Goal: Transaction & Acquisition: Purchase product/service

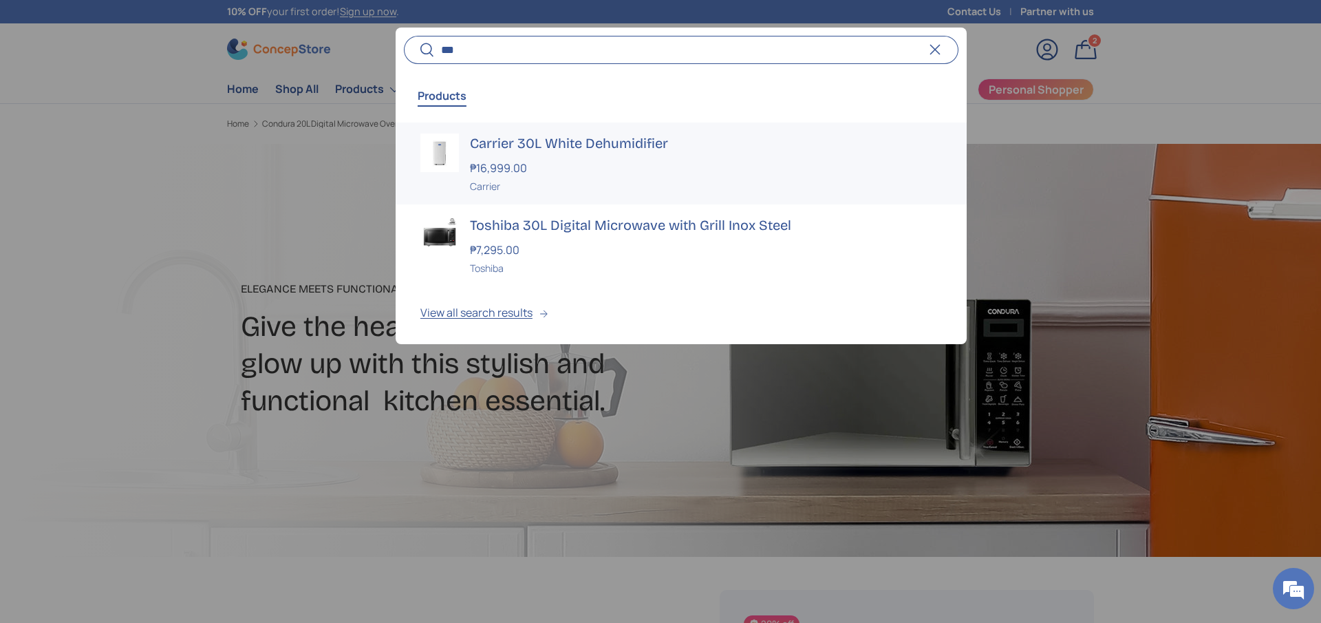
type input "***"
click at [564, 137] on h3 "Carrier 30L White Dehumidifier" at bounding box center [706, 142] width 472 height 19
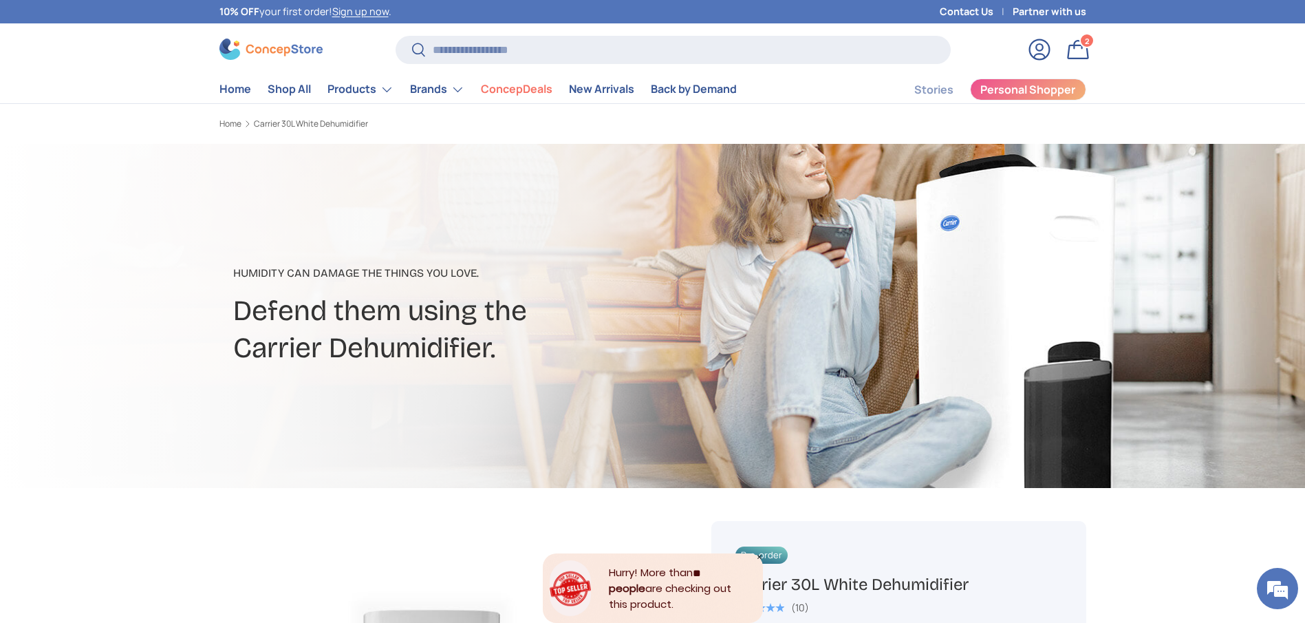
click at [125, 195] on div at bounding box center [652, 316] width 1305 height 344
click at [602, 52] on input "Search" at bounding box center [673, 50] width 555 height 28
paste input "**********"
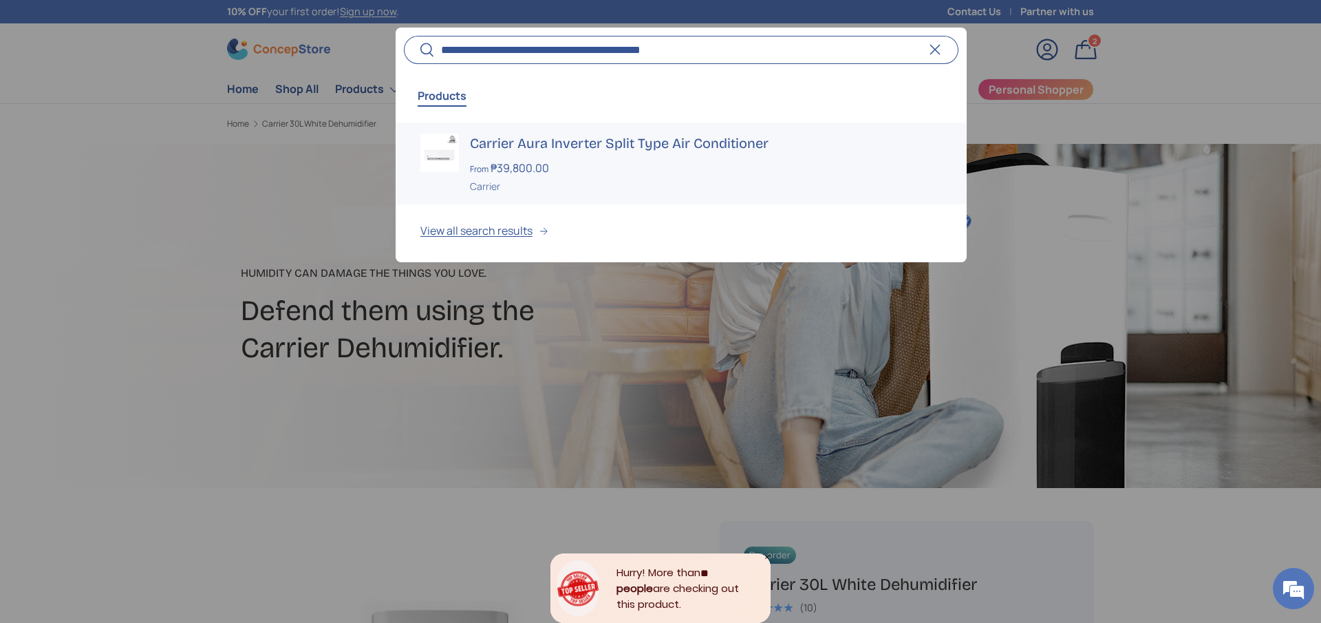
type input "**********"
click at [614, 145] on h3 "Carrier Aura Inverter Split Type Air Conditioner" at bounding box center [706, 142] width 472 height 19
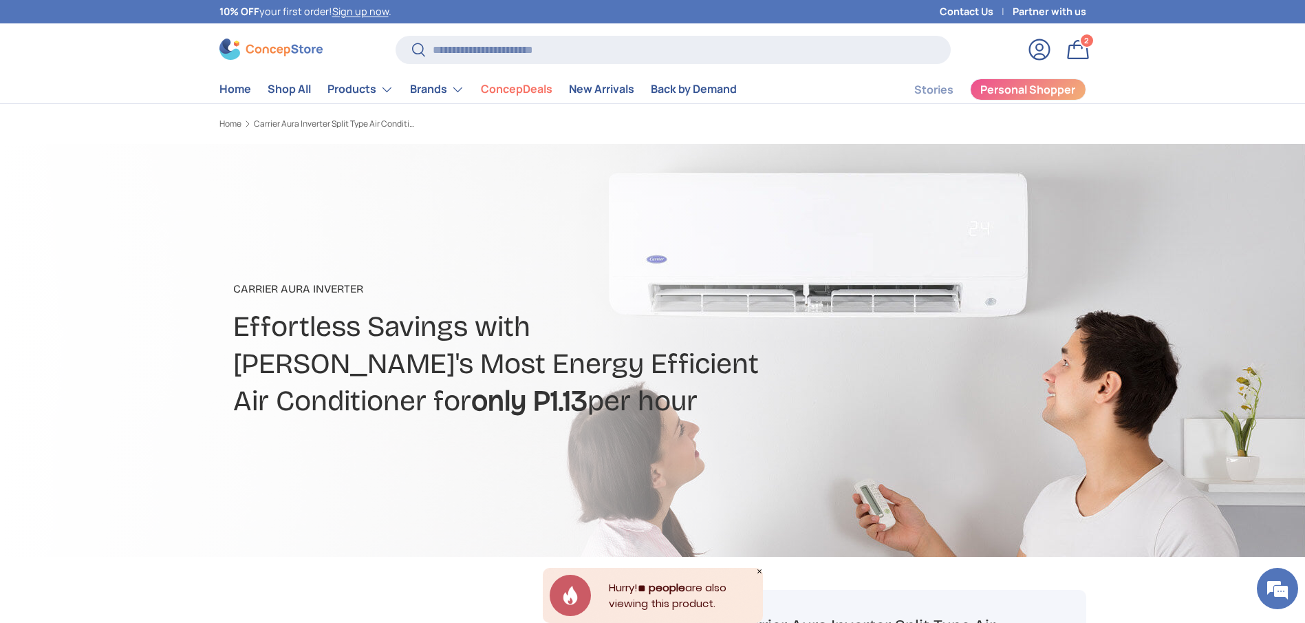
scroll to position [413, 0]
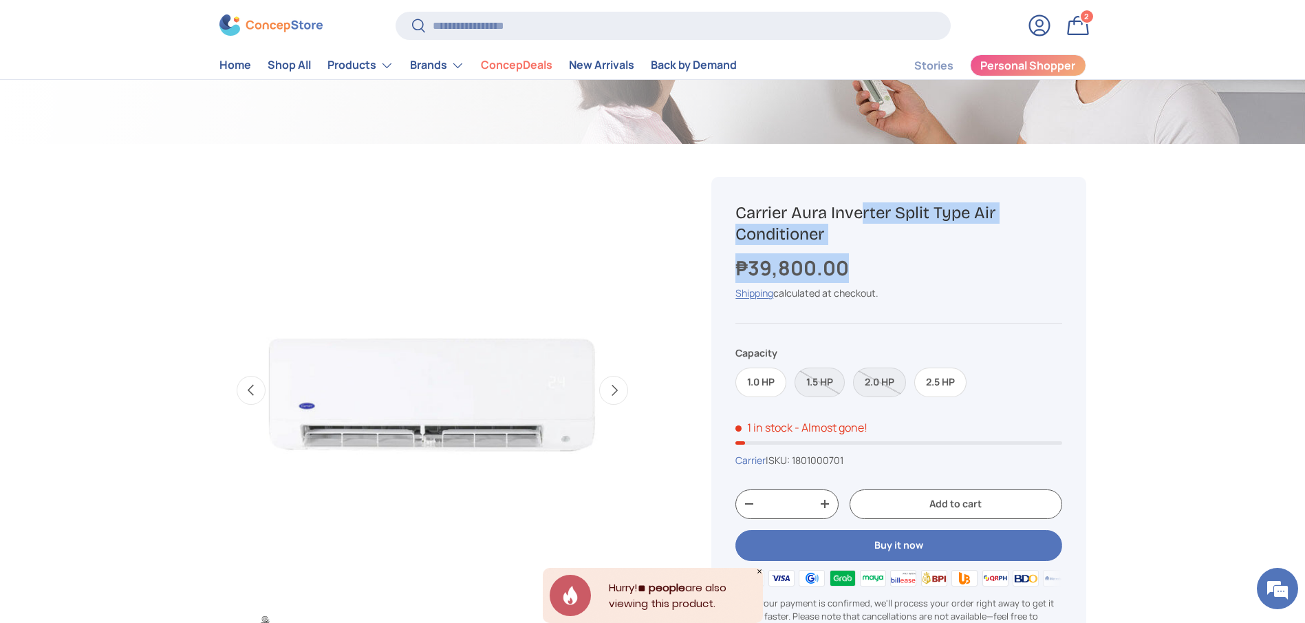
drag, startPoint x: 857, startPoint y: 261, endPoint x: 708, endPoint y: 190, distance: 164.9
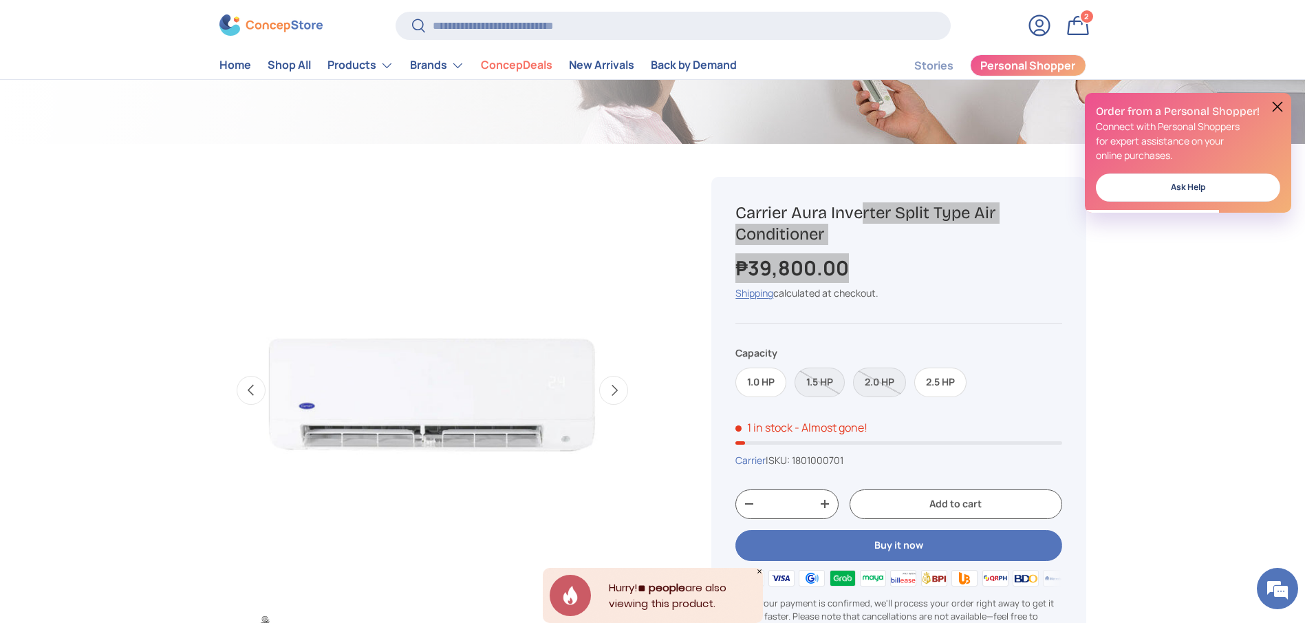
scroll to position [0, 0]
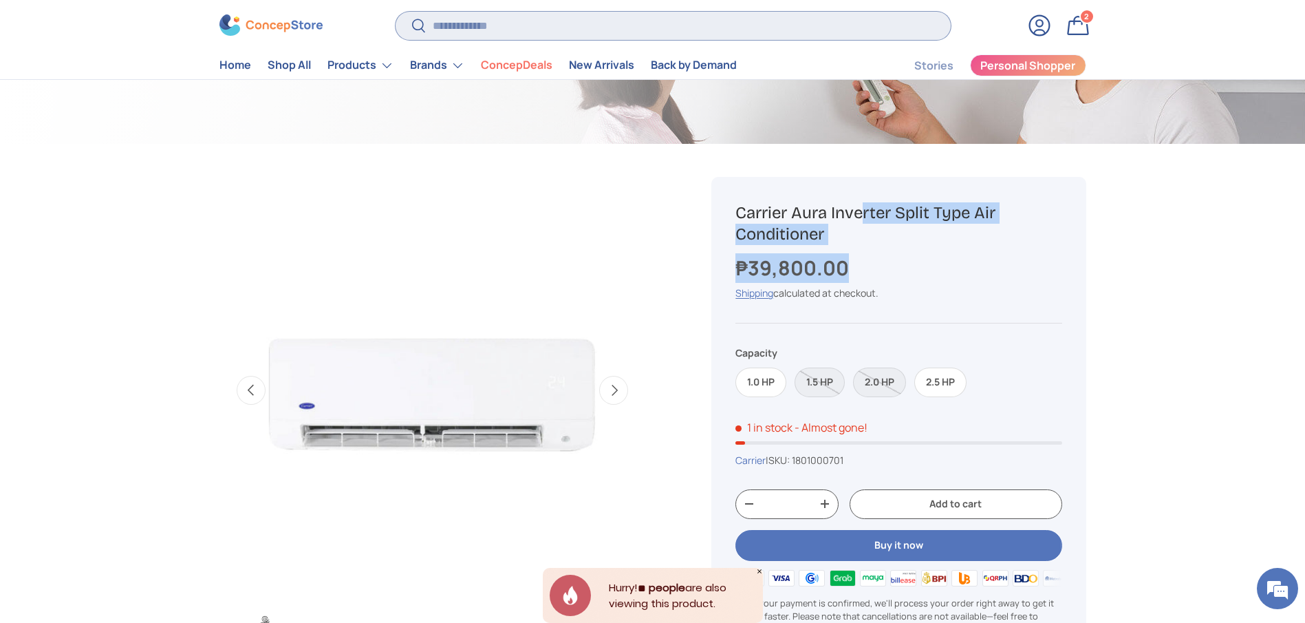
click at [566, 33] on input "Search" at bounding box center [673, 26] width 555 height 28
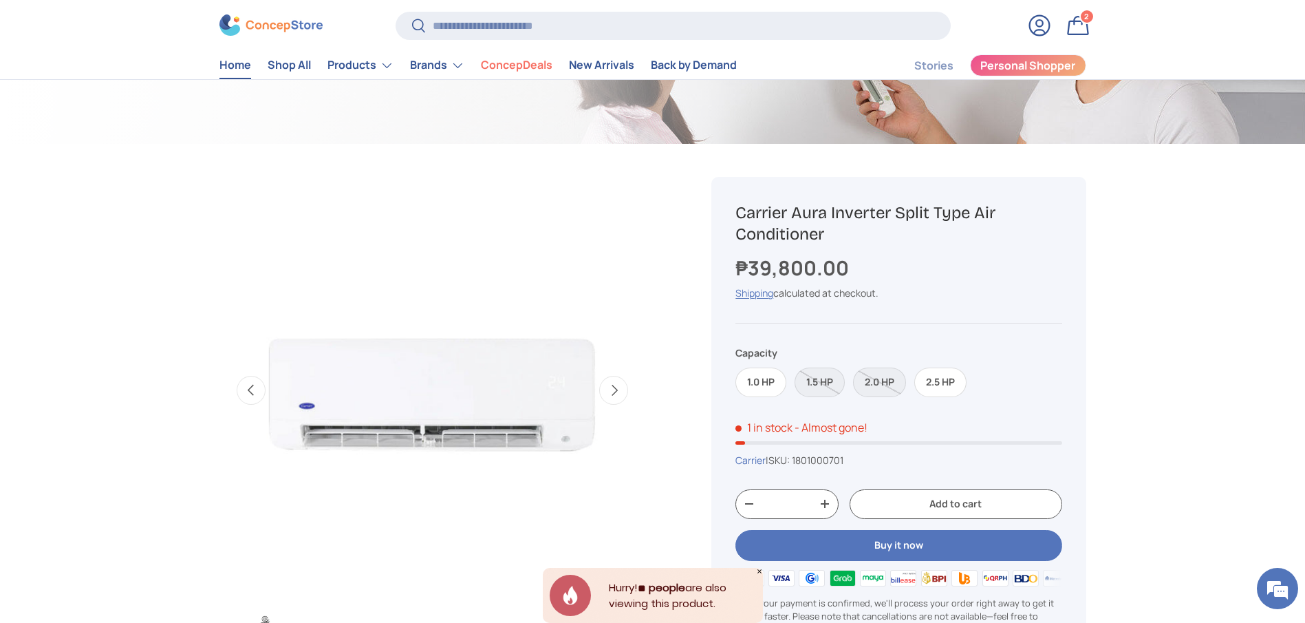
click at [224, 68] on link "Home" at bounding box center [235, 65] width 32 height 27
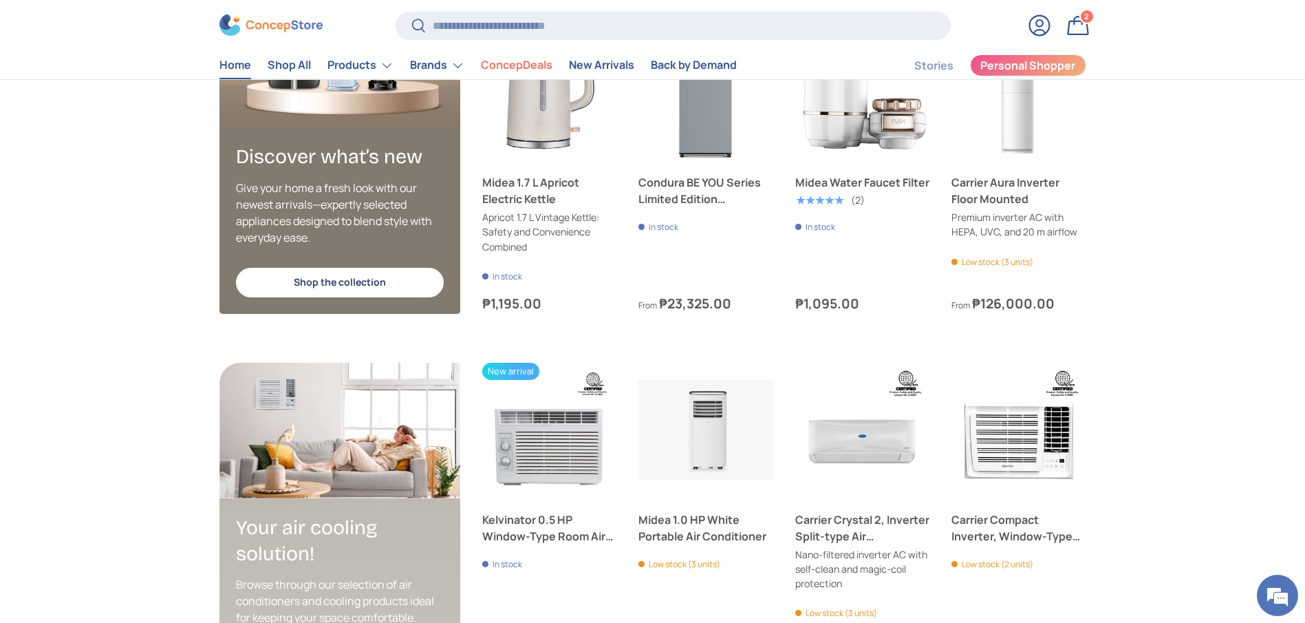
scroll to position [2982, 0]
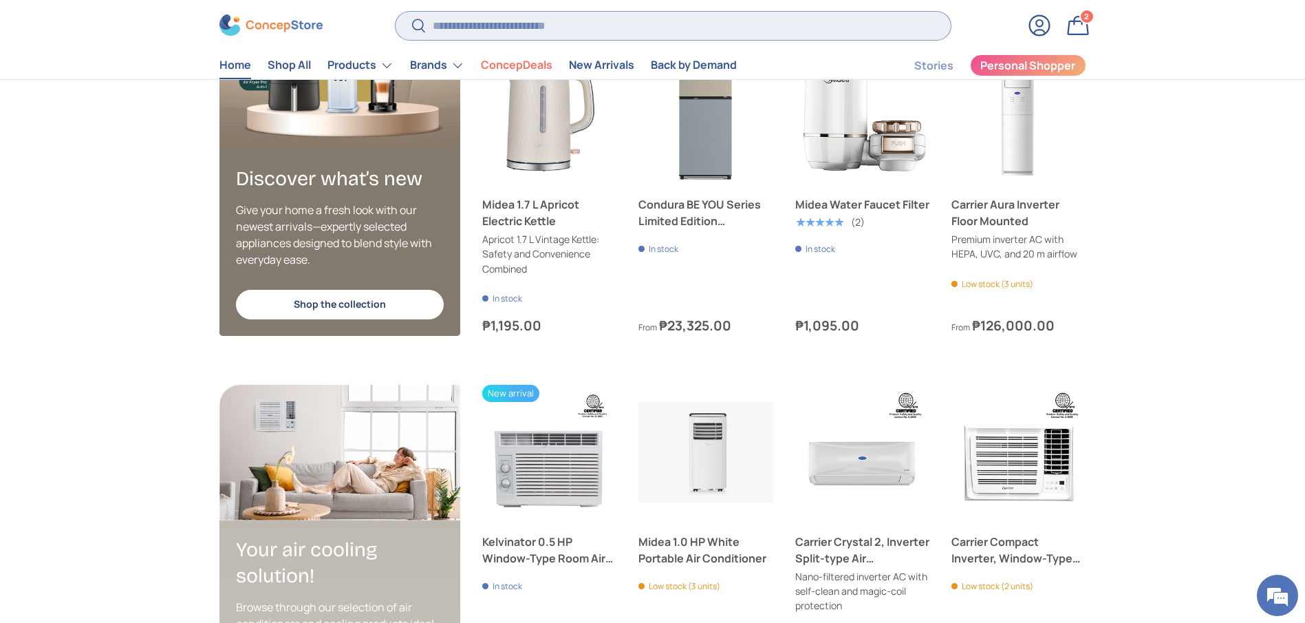
click at [512, 30] on input "Search" at bounding box center [673, 26] width 555 height 28
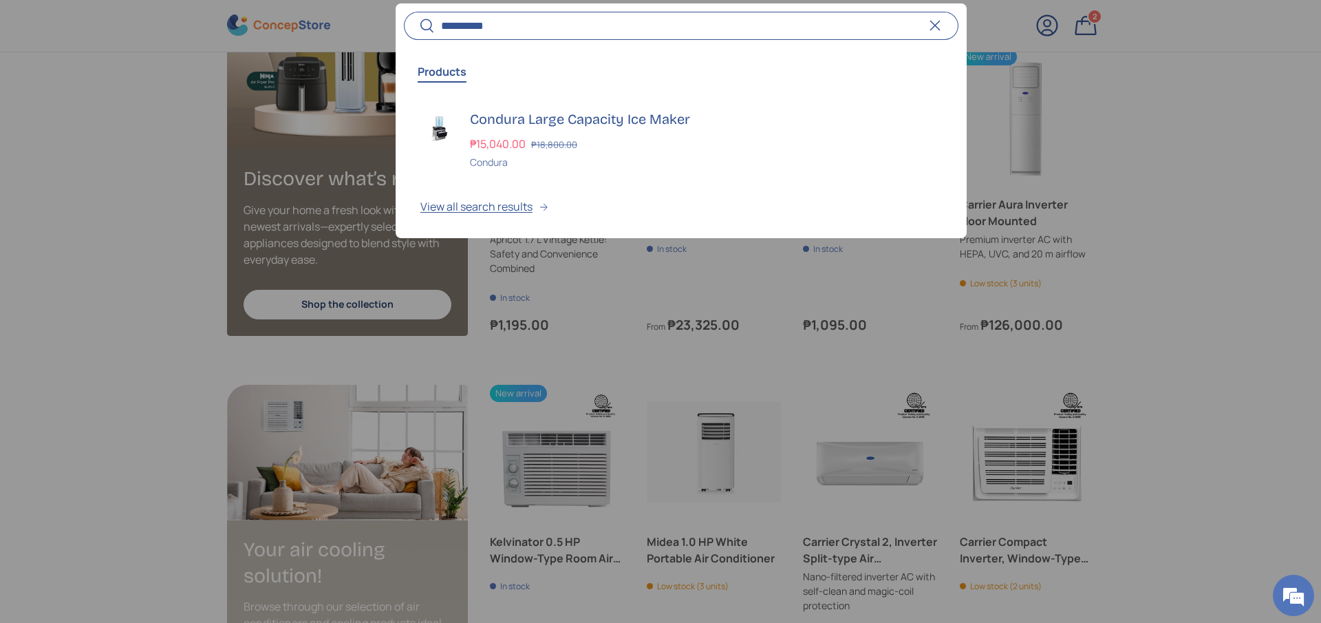
scroll to position [0, 2642]
type input "*********"
click at [583, 118] on h3 "Condura Large Capacity Ice Maker" at bounding box center [706, 118] width 472 height 19
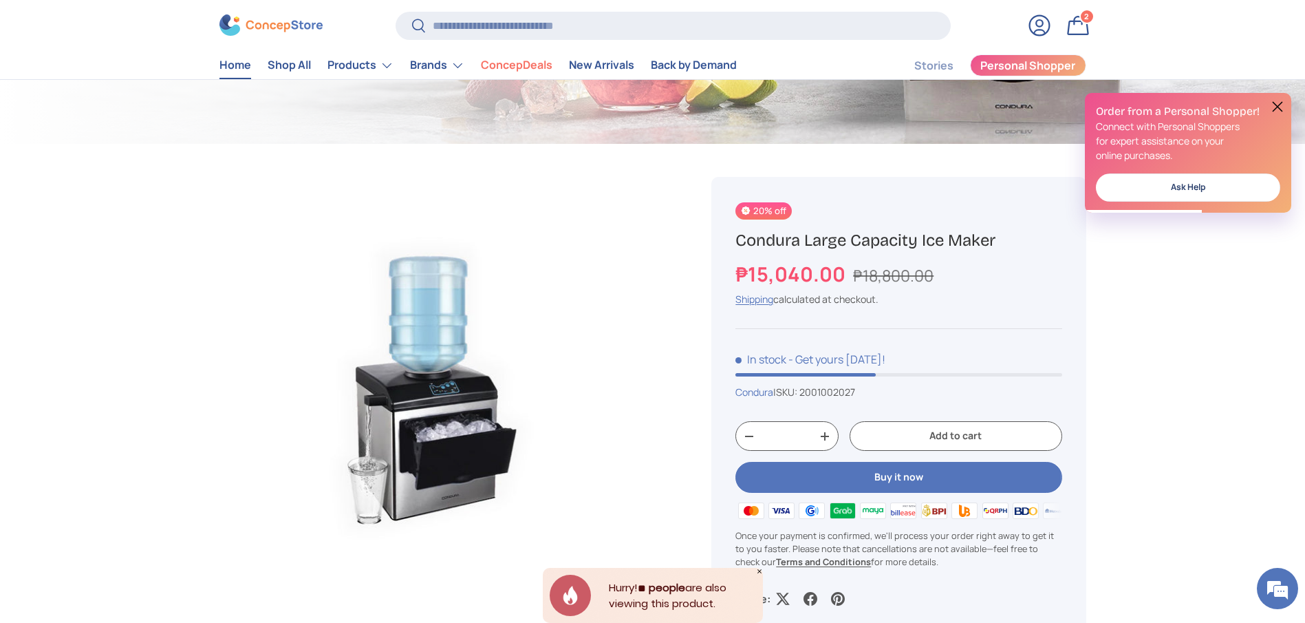
click at [250, 71] on link "Home" at bounding box center [235, 65] width 32 height 27
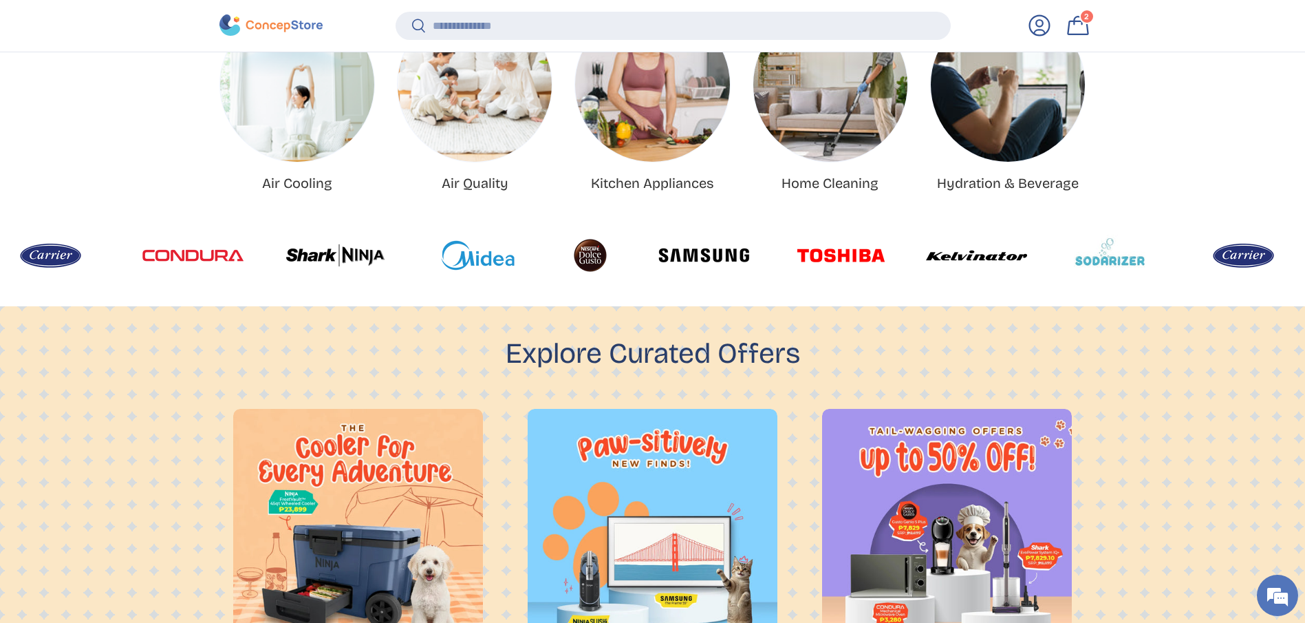
scroll to position [630, 0]
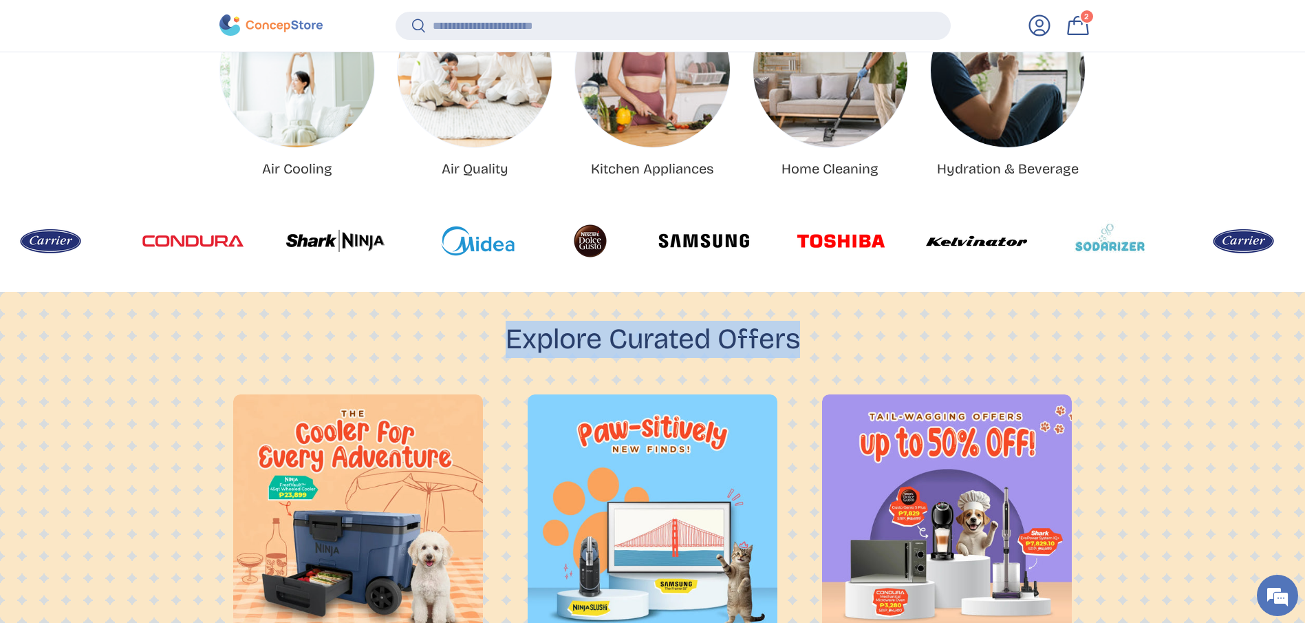
drag, startPoint x: 809, startPoint y: 340, endPoint x: 438, endPoint y: 337, distance: 370.8
click at [438, 337] on div "Explore Curated Offers" at bounding box center [652, 339] width 867 height 37
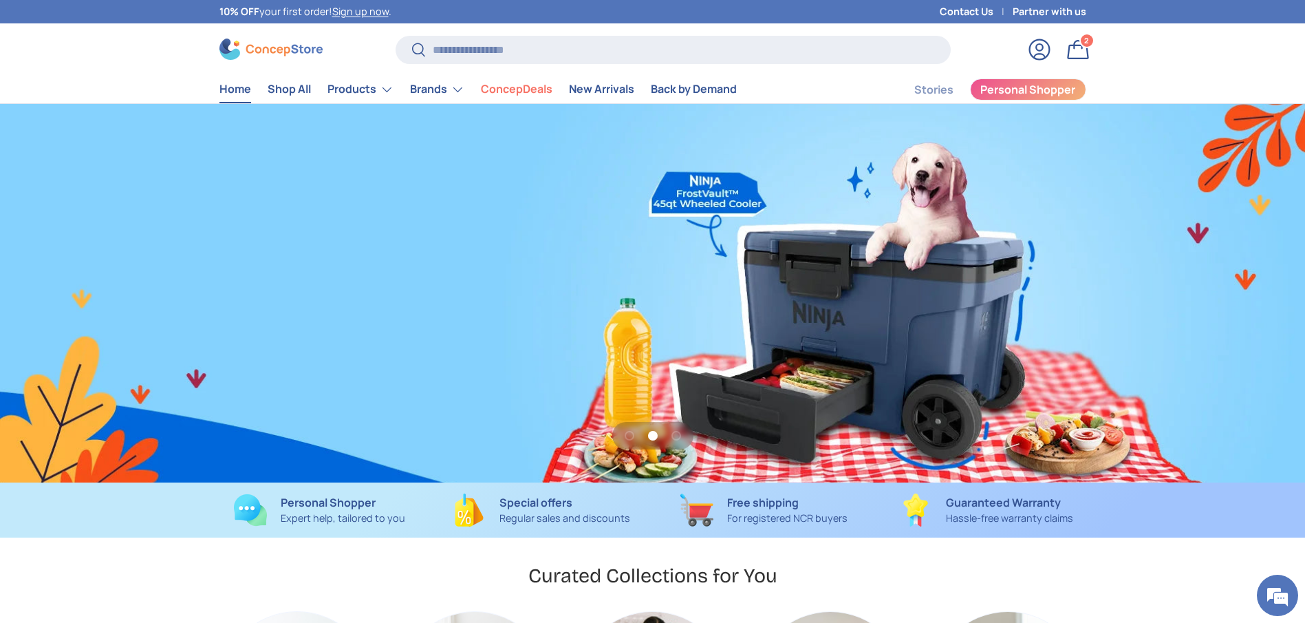
scroll to position [0, 1305]
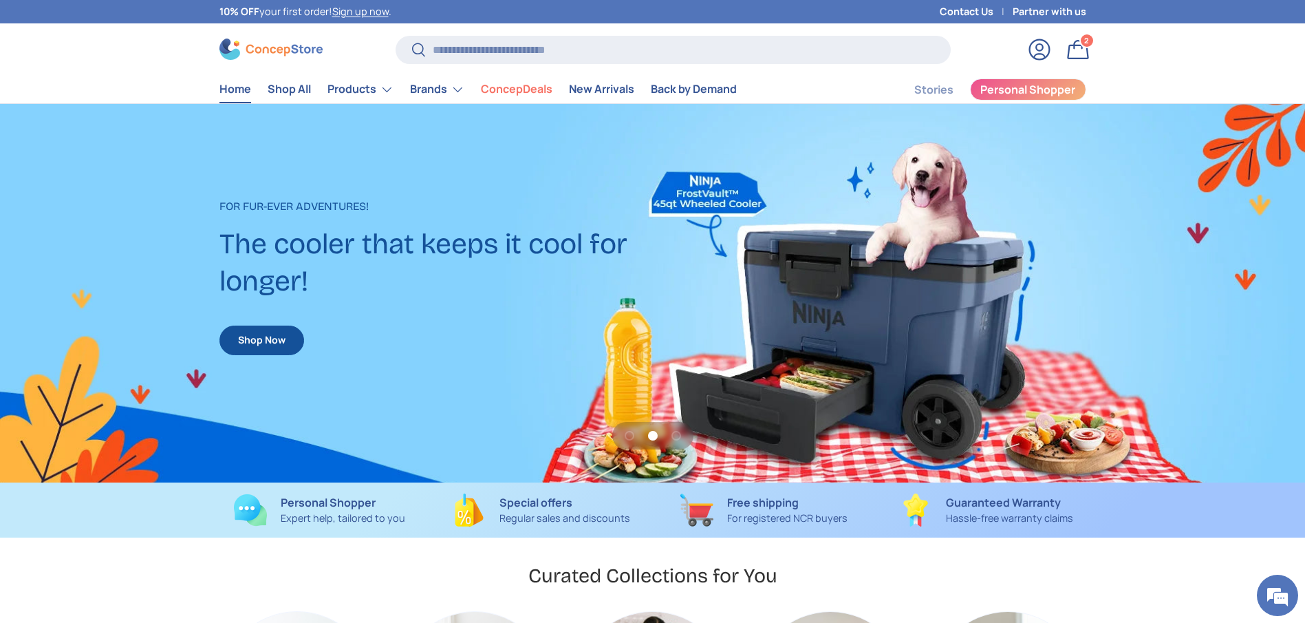
click at [237, 79] on link "Home" at bounding box center [235, 89] width 32 height 27
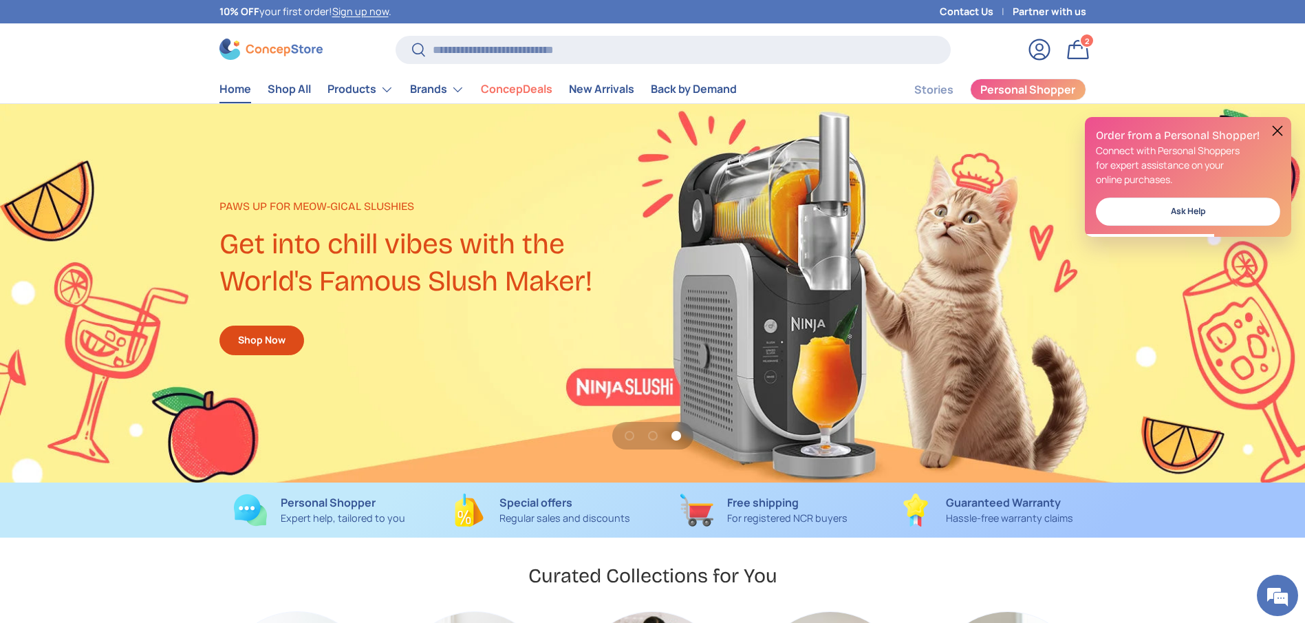
click at [1082, 44] on div "2 2 items" at bounding box center [1087, 40] width 12 height 12
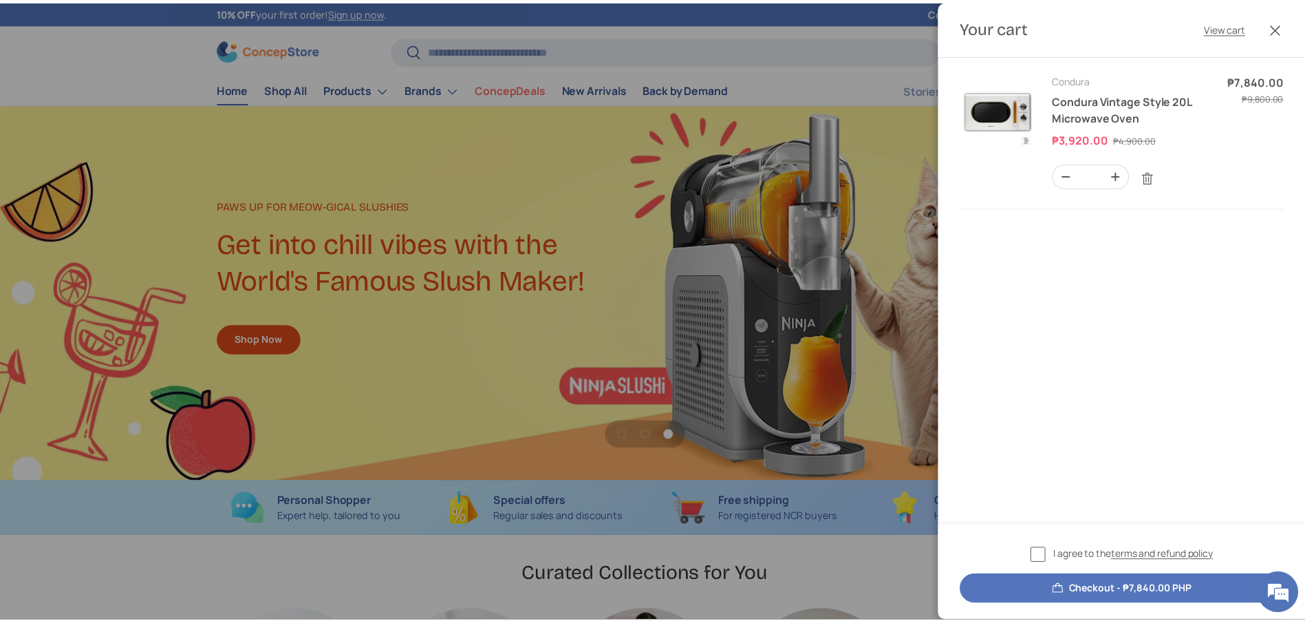
scroll to position [0, 2579]
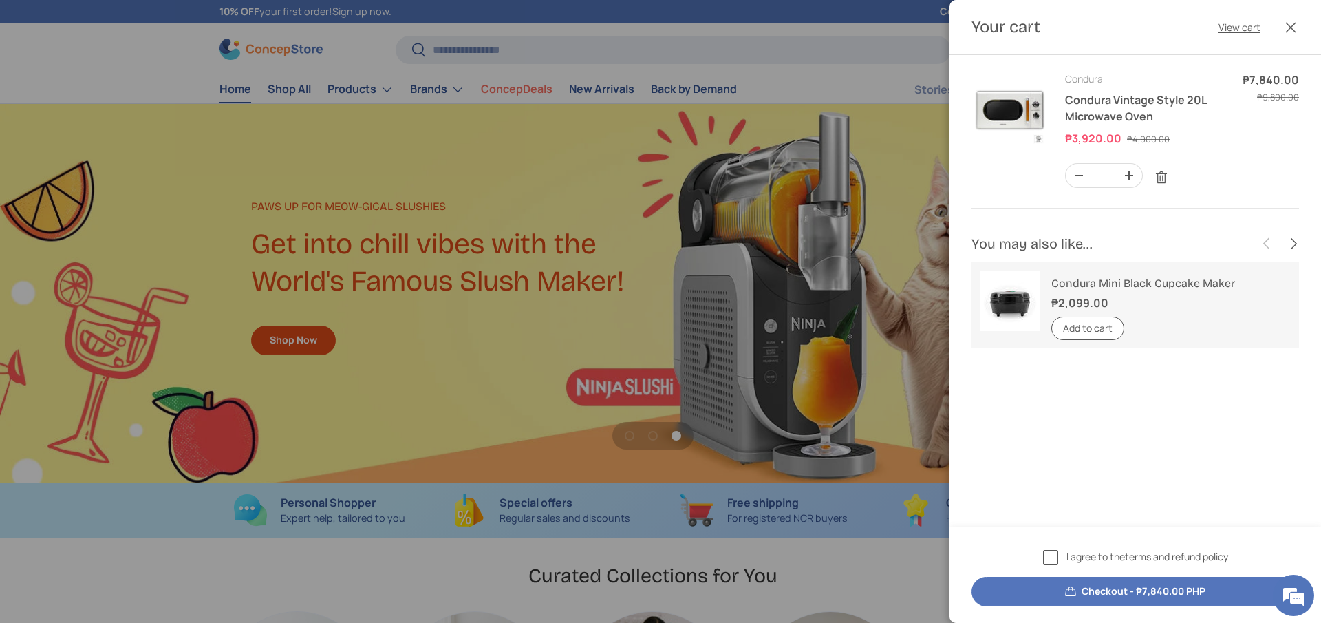
click at [841, 85] on div at bounding box center [660, 311] width 1321 height 623
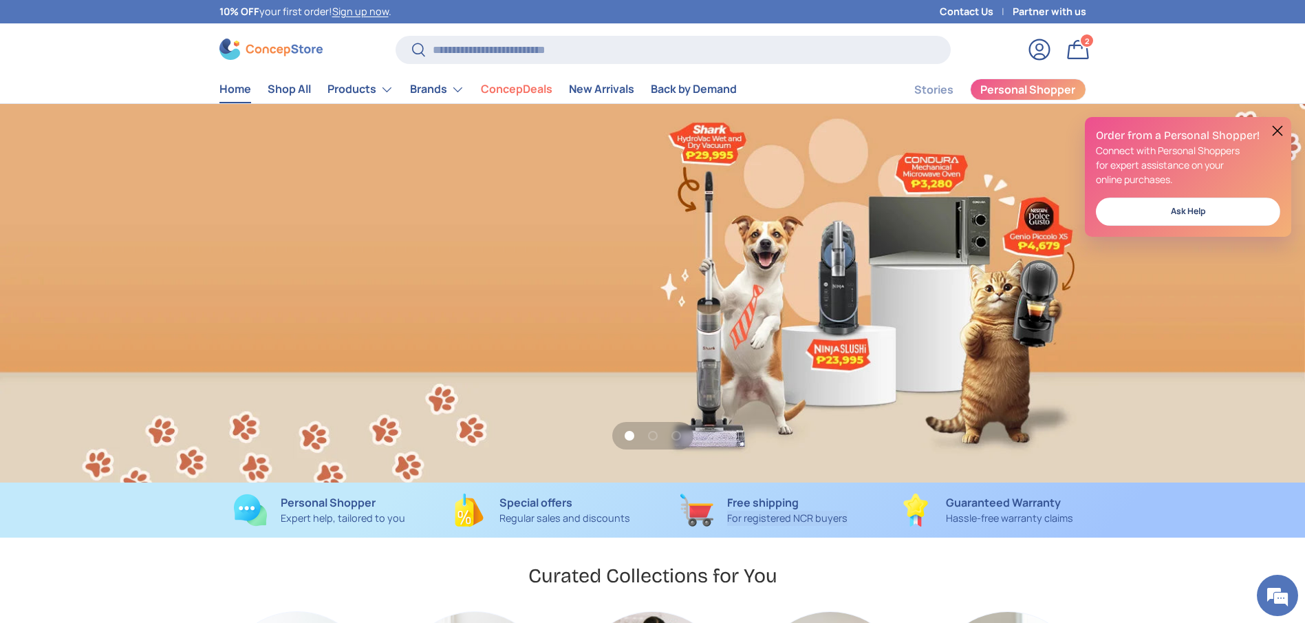
scroll to position [0, 0]
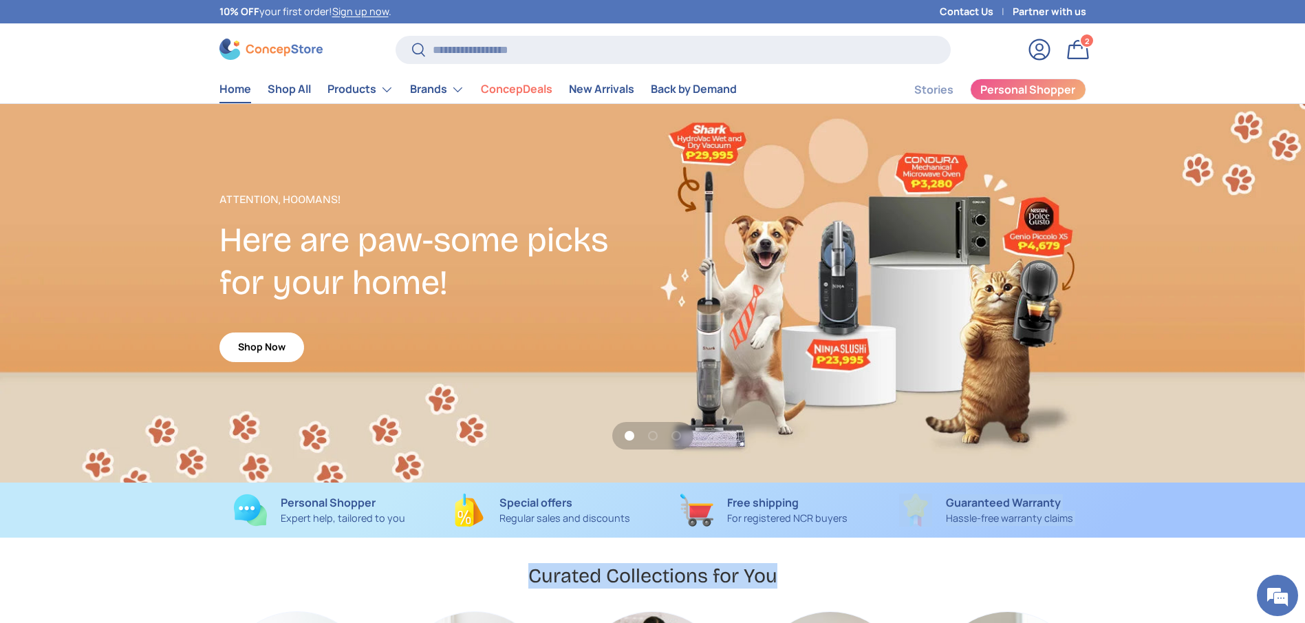
drag, startPoint x: 855, startPoint y: 517, endPoint x: 837, endPoint y: 544, distance: 33.2
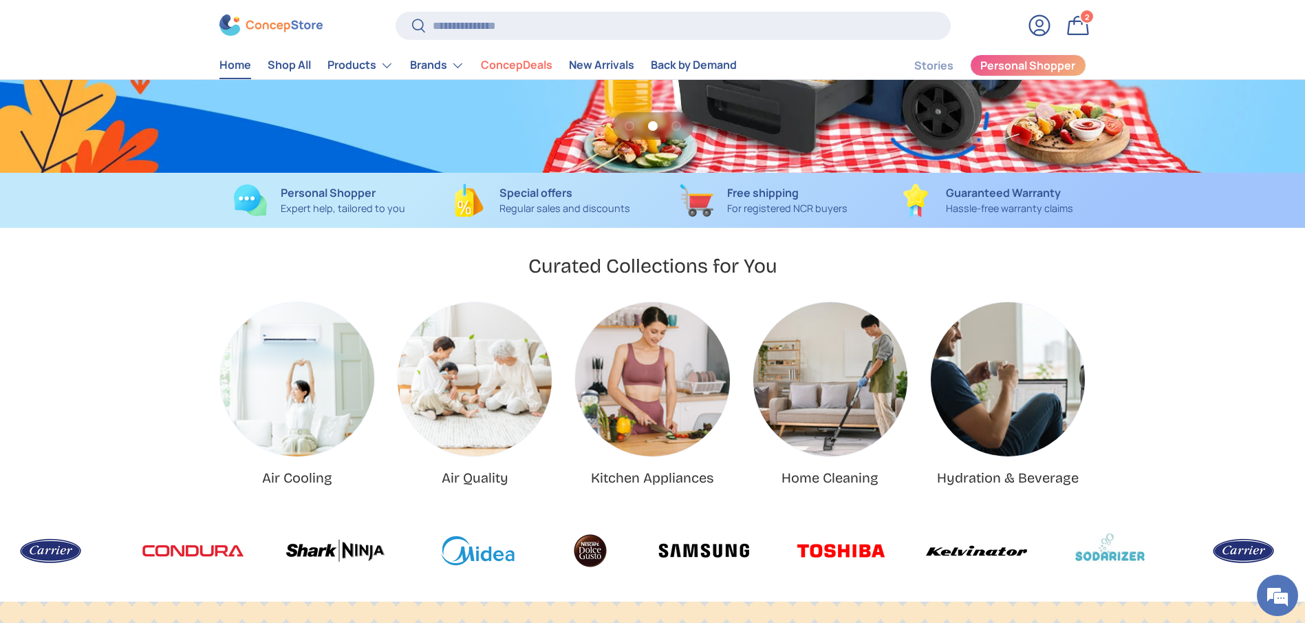
scroll to position [0, 2610]
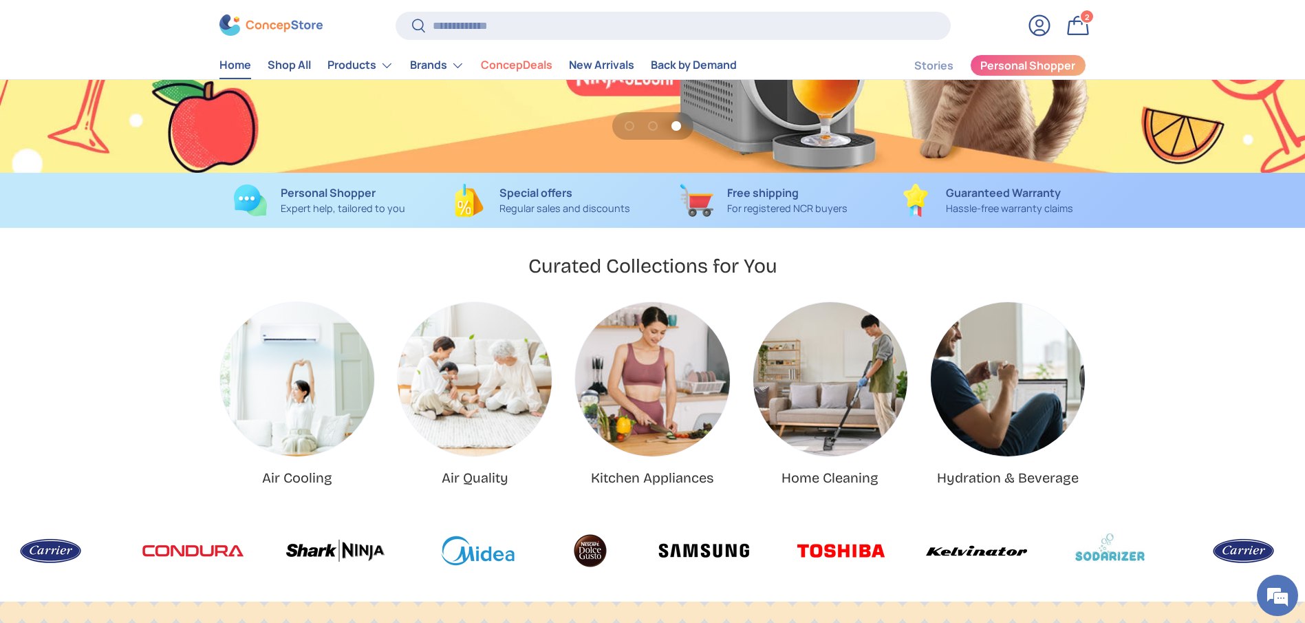
click at [324, 374] on img "Air Cooling" at bounding box center [297, 379] width 154 height 154
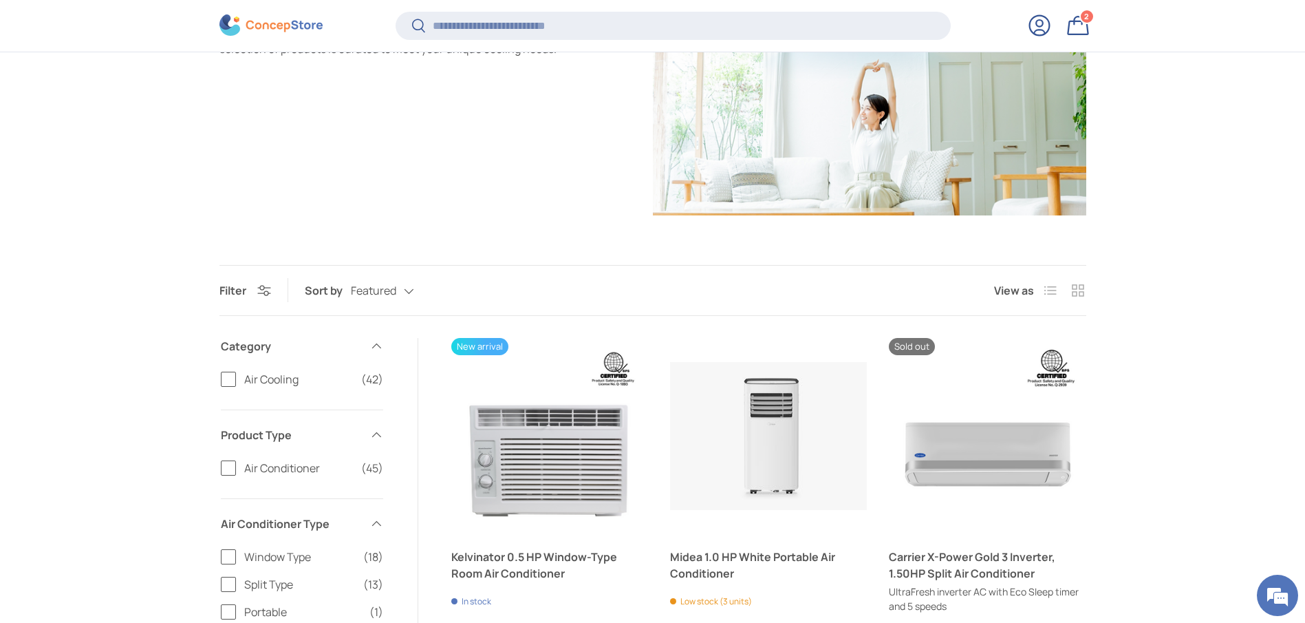
scroll to position [513, 0]
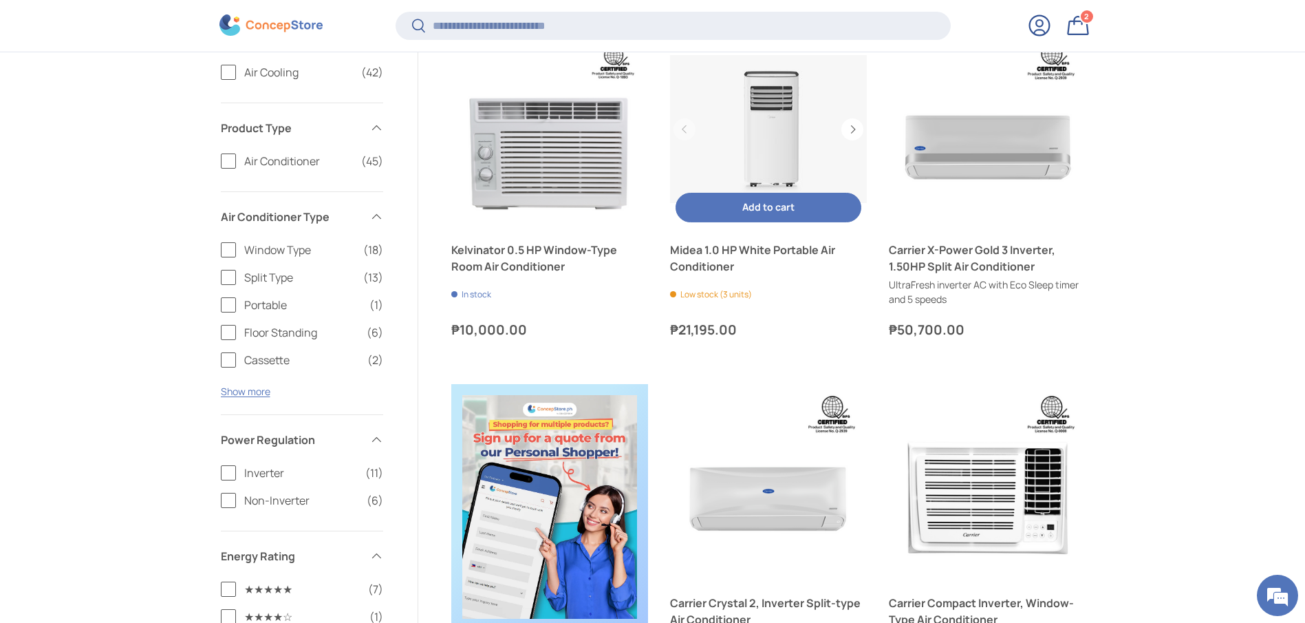
click at [784, 254] on link "Midea 1.0 HP White Portable Air Conditioner" at bounding box center [768, 257] width 197 height 33
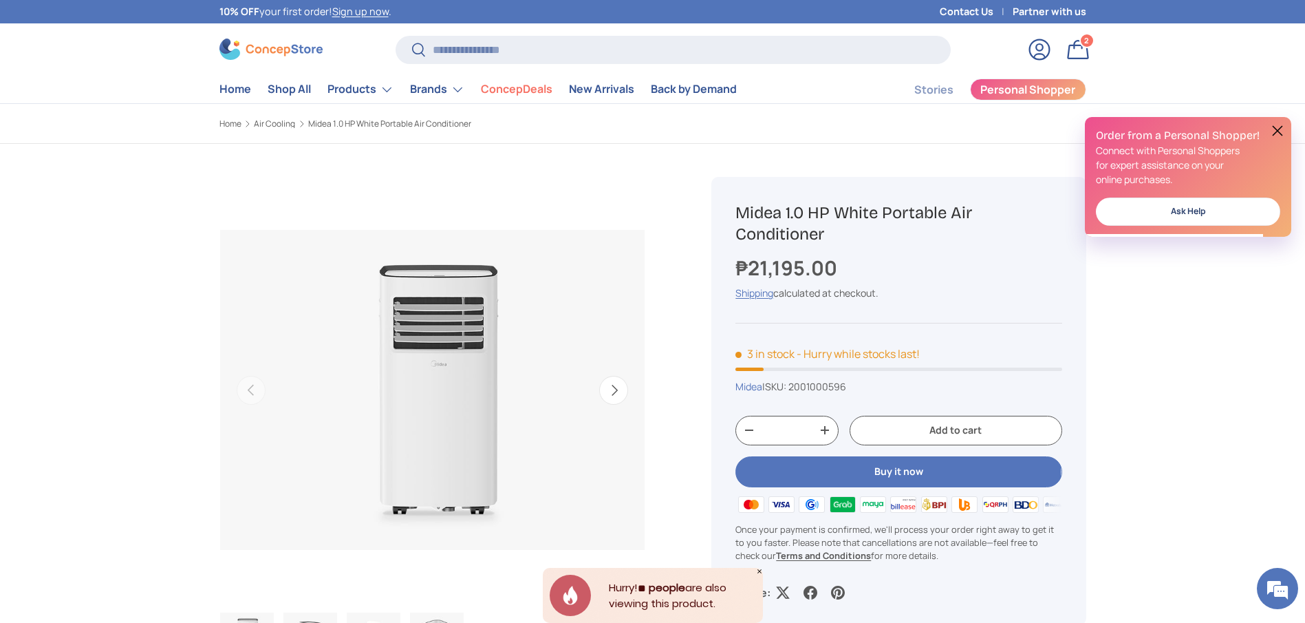
click at [832, 469] on button "Buy it now" at bounding box center [898, 471] width 326 height 31
